Goal: Information Seeking & Learning: Find specific fact

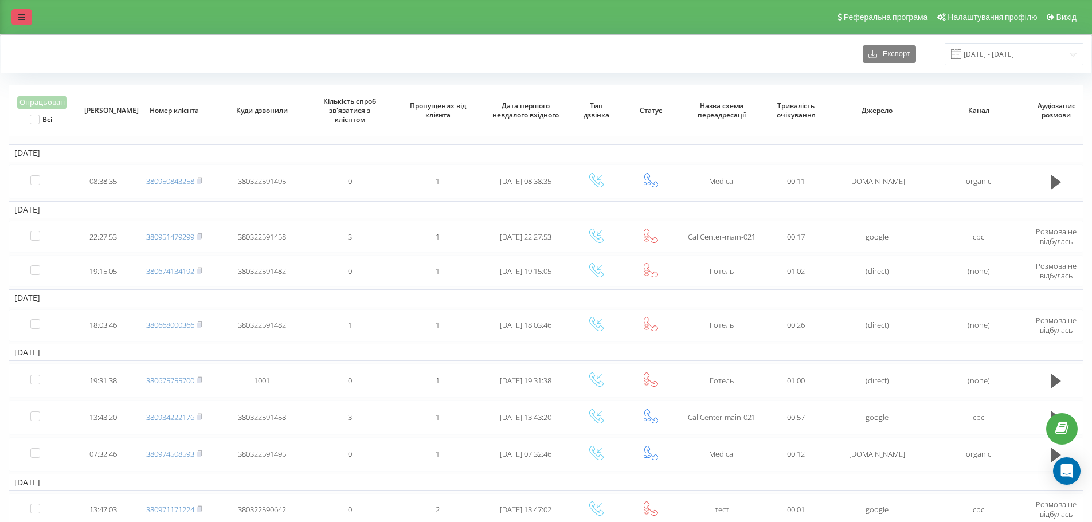
click at [18, 21] on icon at bounding box center [21, 17] width 7 height 8
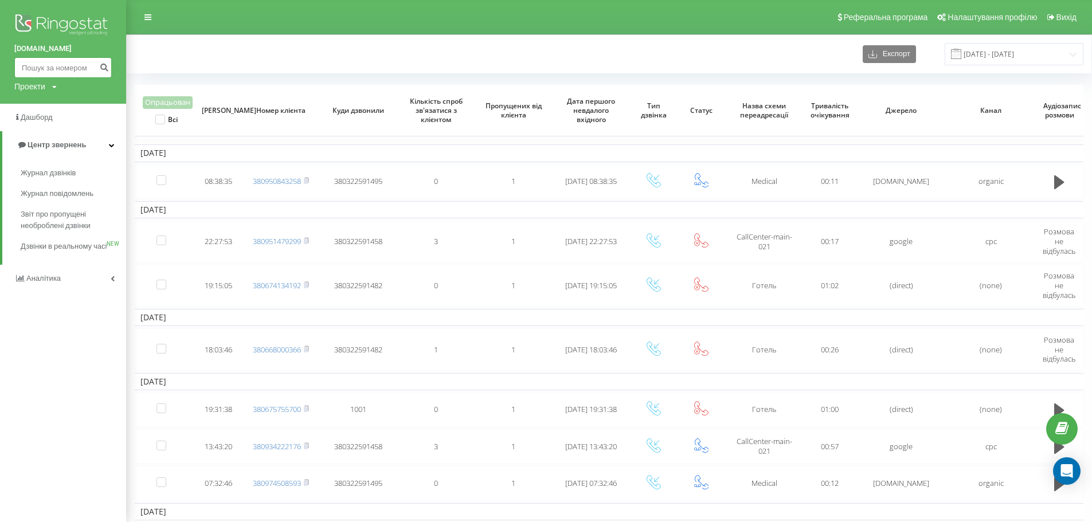
click at [38, 60] on input at bounding box center [62, 67] width 97 height 21
type input "06769"
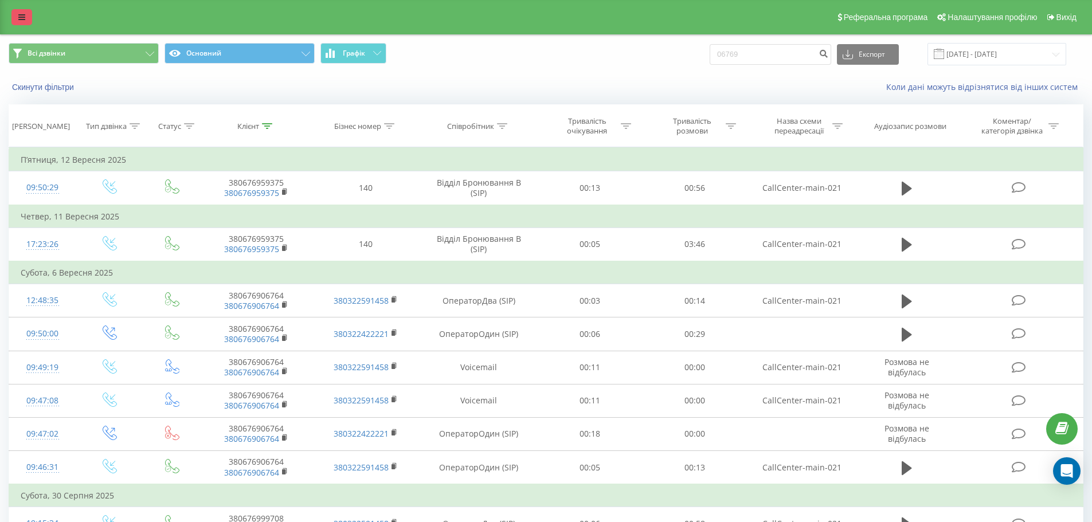
click at [24, 16] on icon at bounding box center [21, 17] width 7 height 8
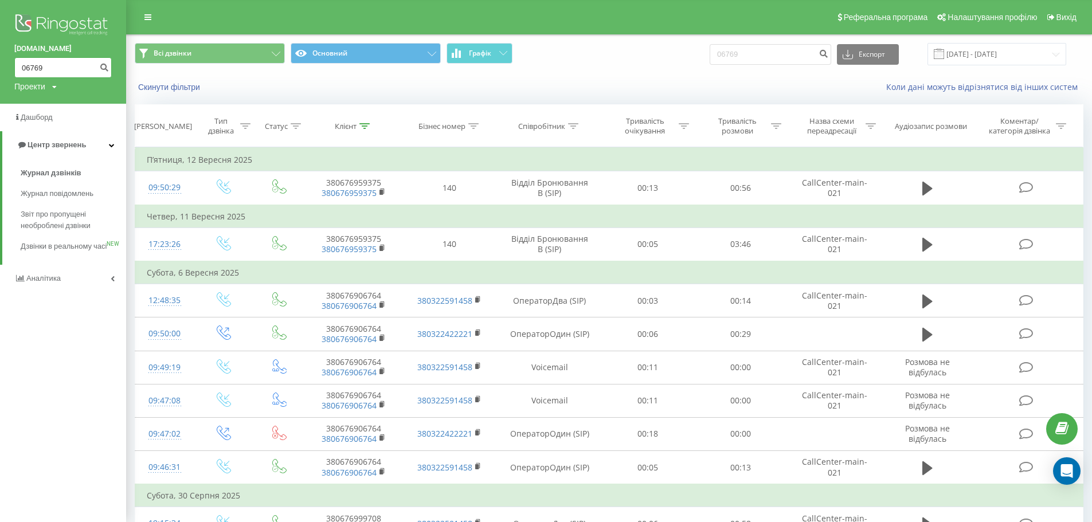
click at [60, 65] on input "06769" at bounding box center [62, 67] width 97 height 21
drag, startPoint x: 73, startPoint y: 66, endPoint x: 14, endPoint y: 64, distance: 59.7
click at [14, 64] on div "emilyresort.com.ua 06769 Проекти emilyresort.com.ua" at bounding box center [63, 52] width 126 height 104
type input "1877"
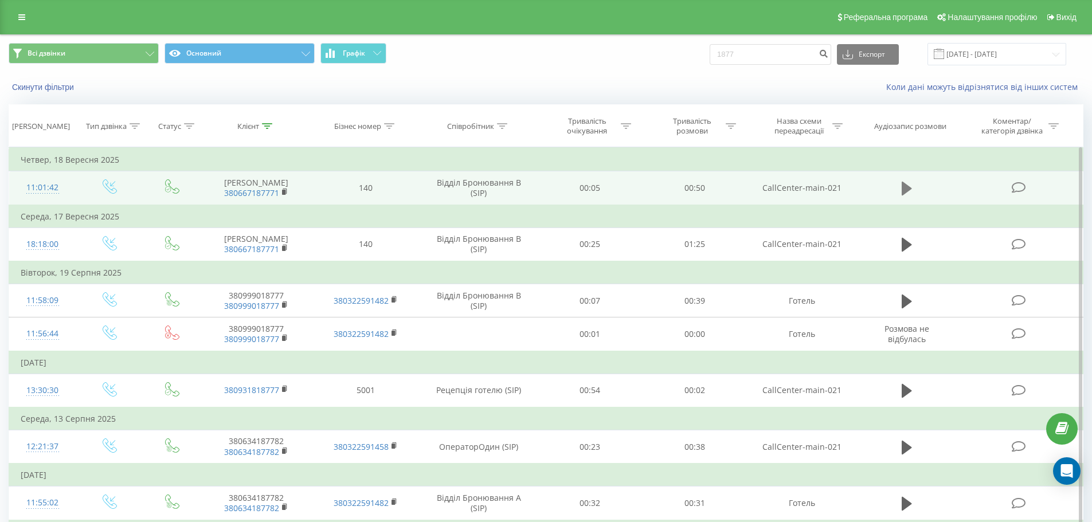
click at [908, 190] on icon at bounding box center [907, 189] width 10 height 14
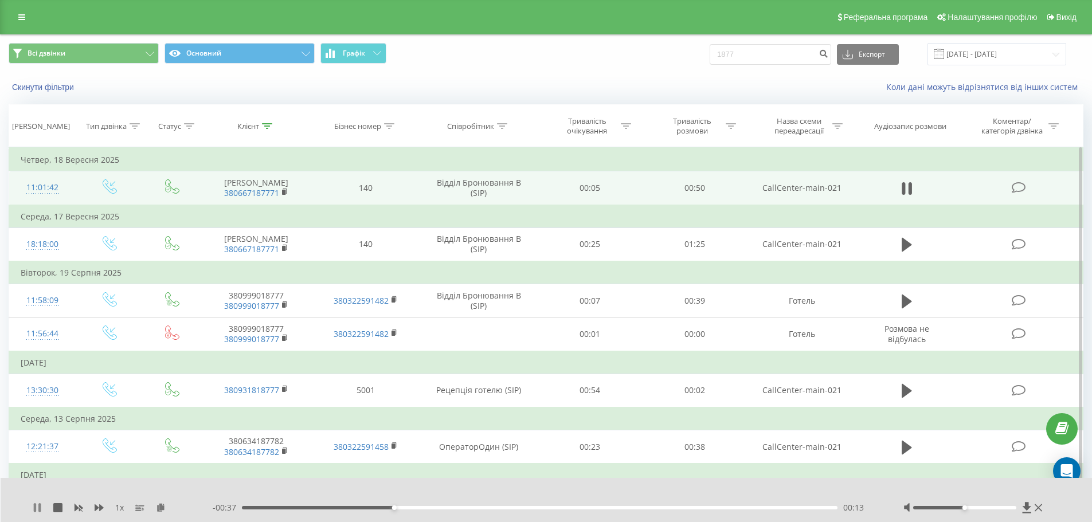
click at [38, 509] on icon at bounding box center [37, 507] width 9 height 9
